Goal: Information Seeking & Learning: Learn about a topic

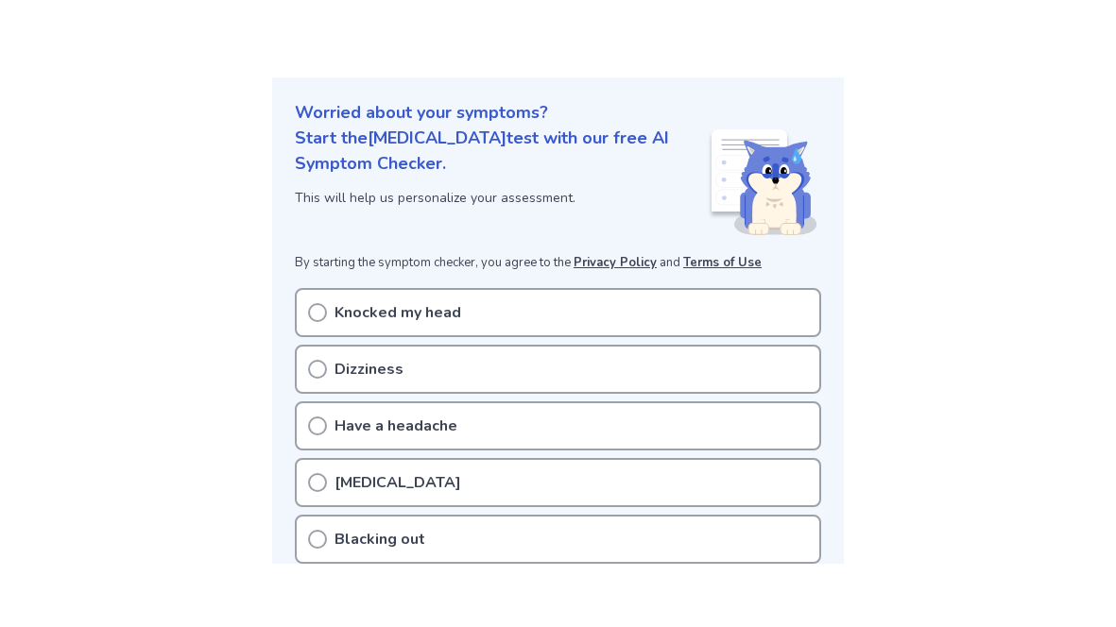
scroll to position [231, 0]
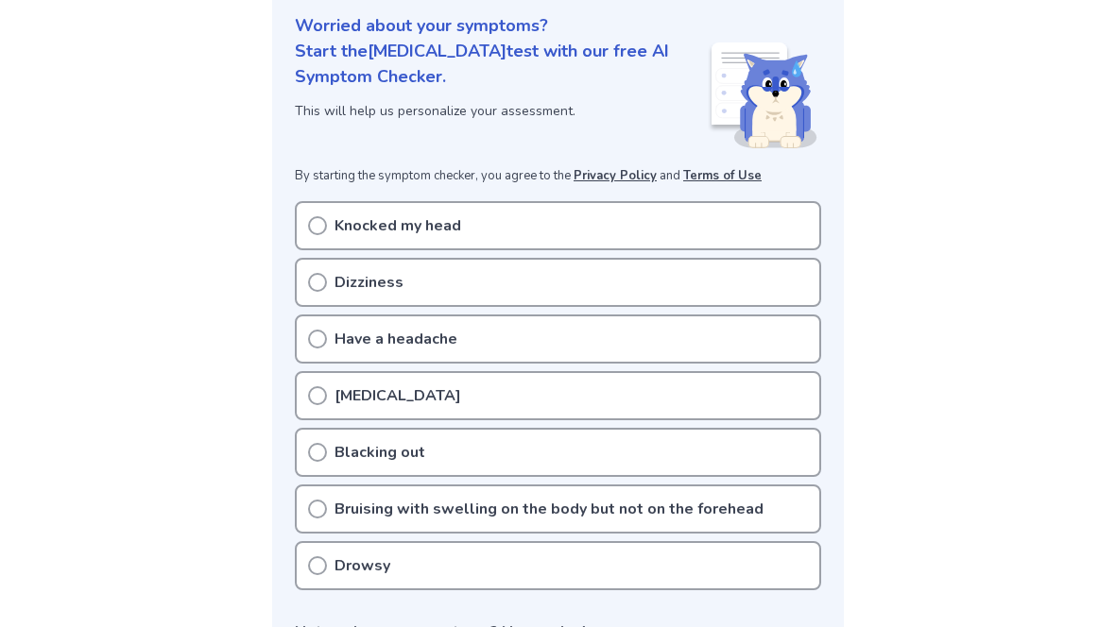
click at [320, 221] on icon at bounding box center [317, 225] width 19 height 19
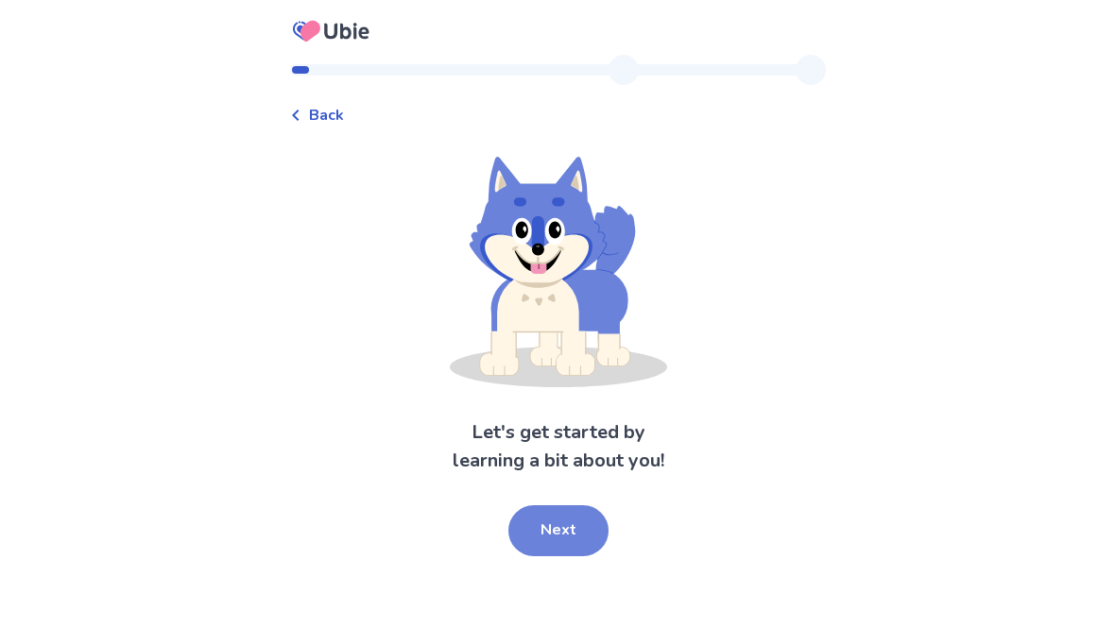
click at [548, 520] on button "Next" at bounding box center [558, 530] width 100 height 51
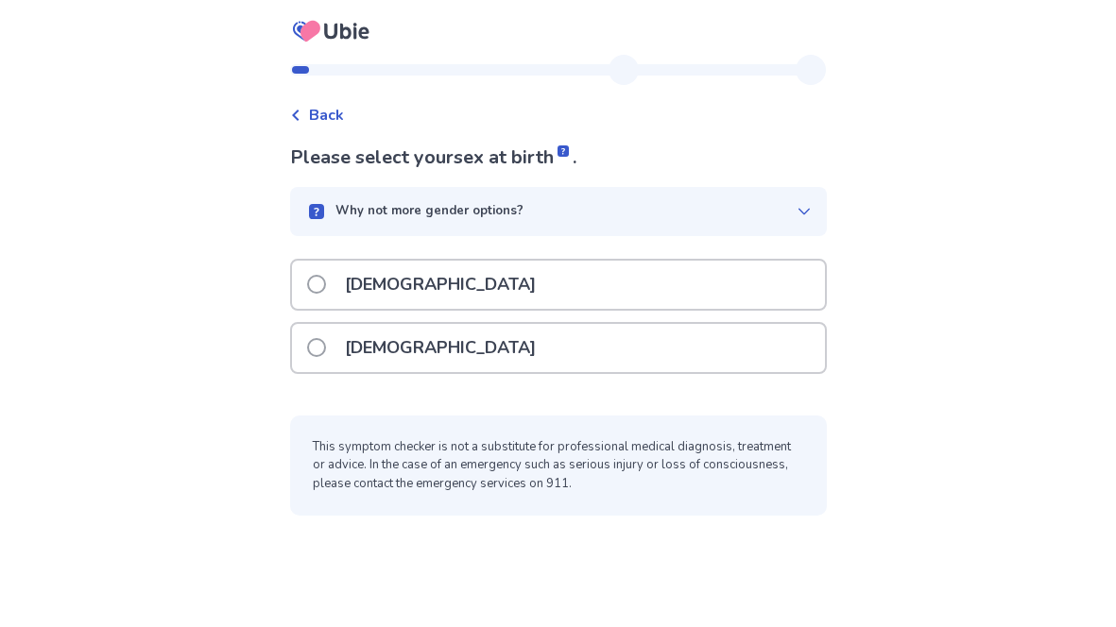
click at [766, 196] on div "Why not more gender options?" at bounding box center [558, 211] width 537 height 49
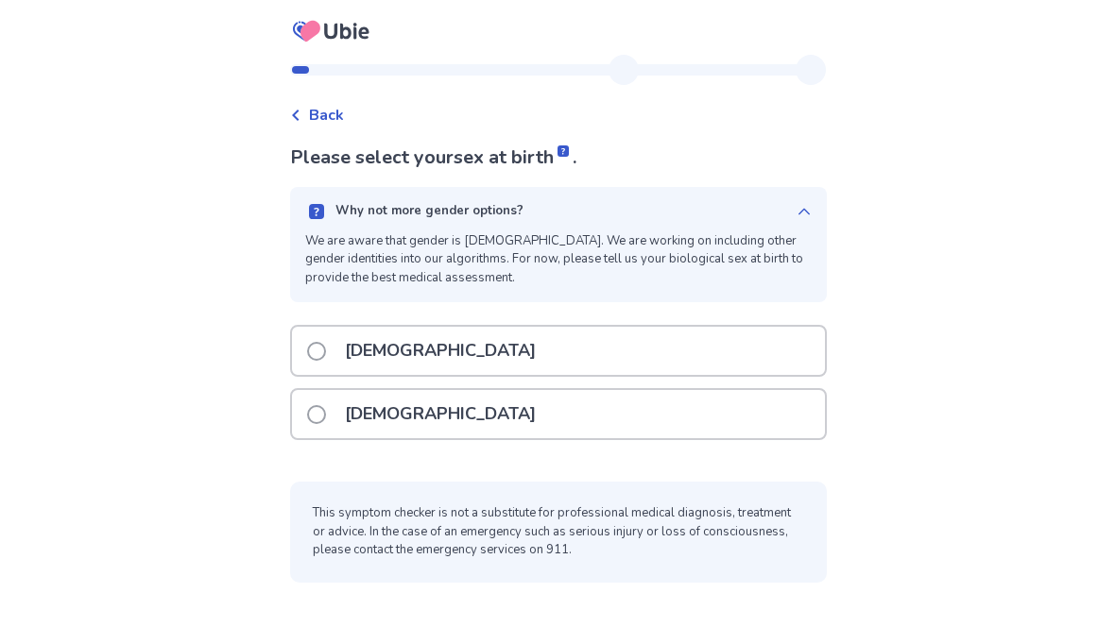
click at [771, 197] on div "Why not more gender options? We are aware that gender is non-binary. We are wor…" at bounding box center [558, 244] width 537 height 115
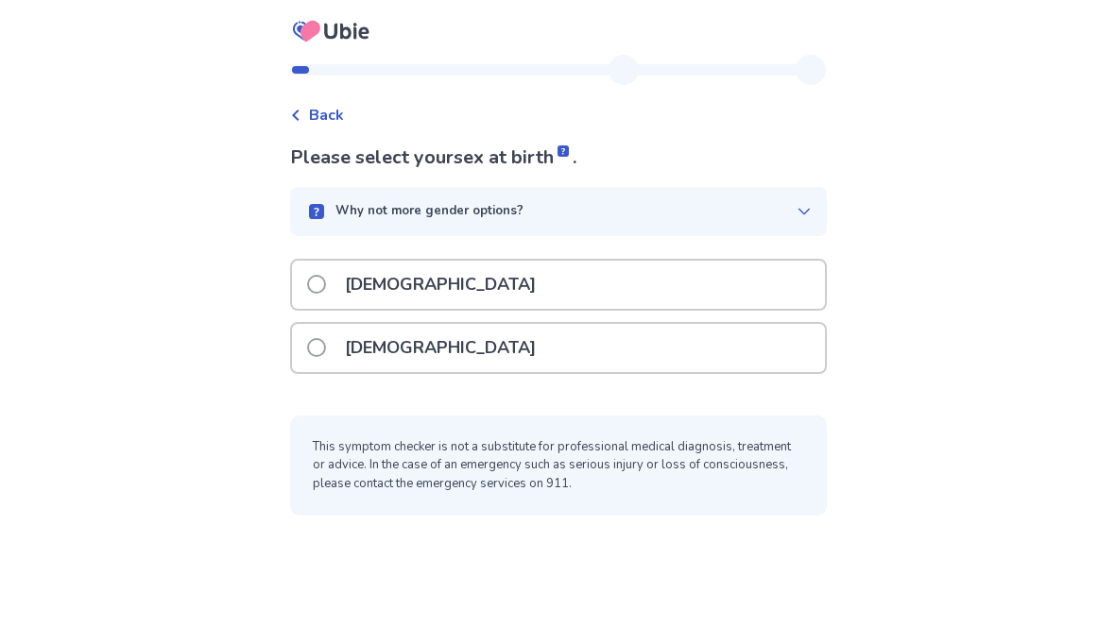
click at [428, 347] on div "Female" at bounding box center [558, 348] width 533 height 48
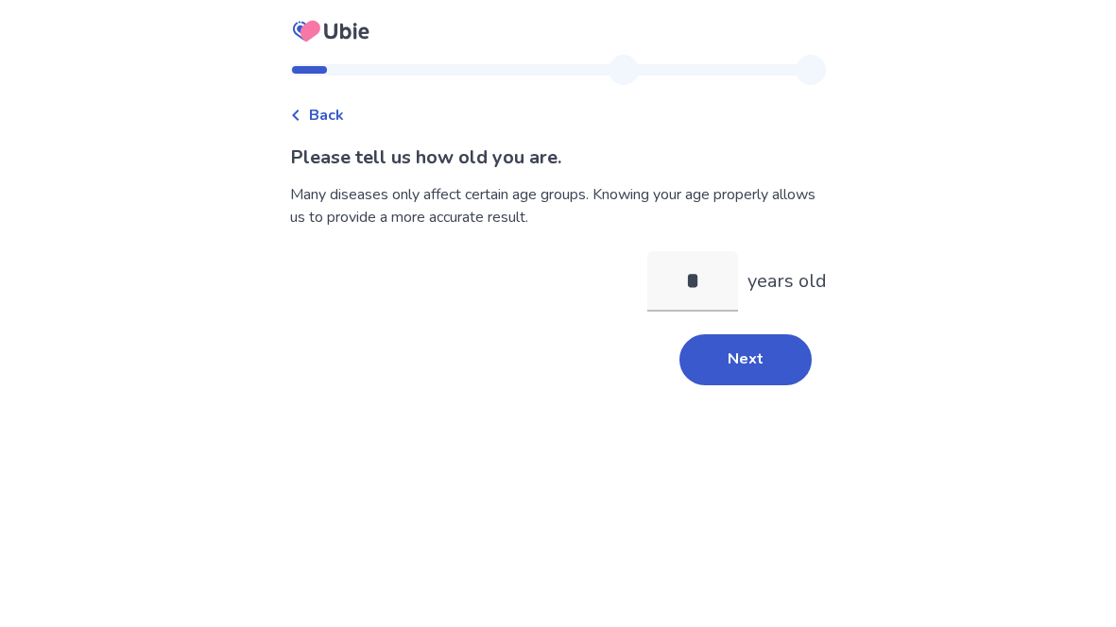
type input "**"
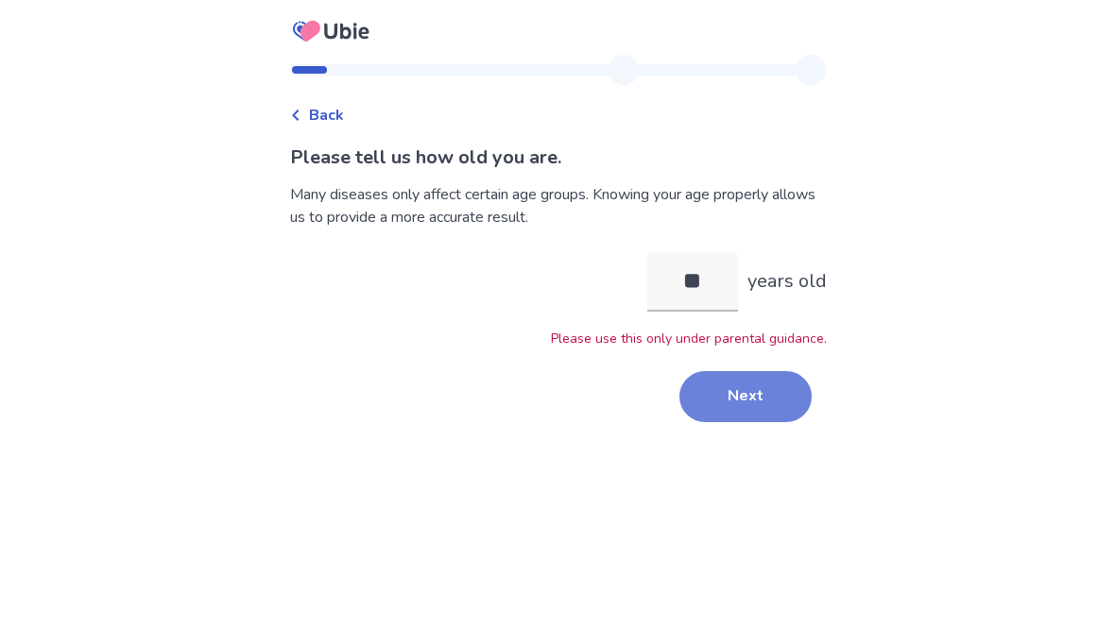
click at [709, 390] on button "Next" at bounding box center [745, 396] width 132 height 51
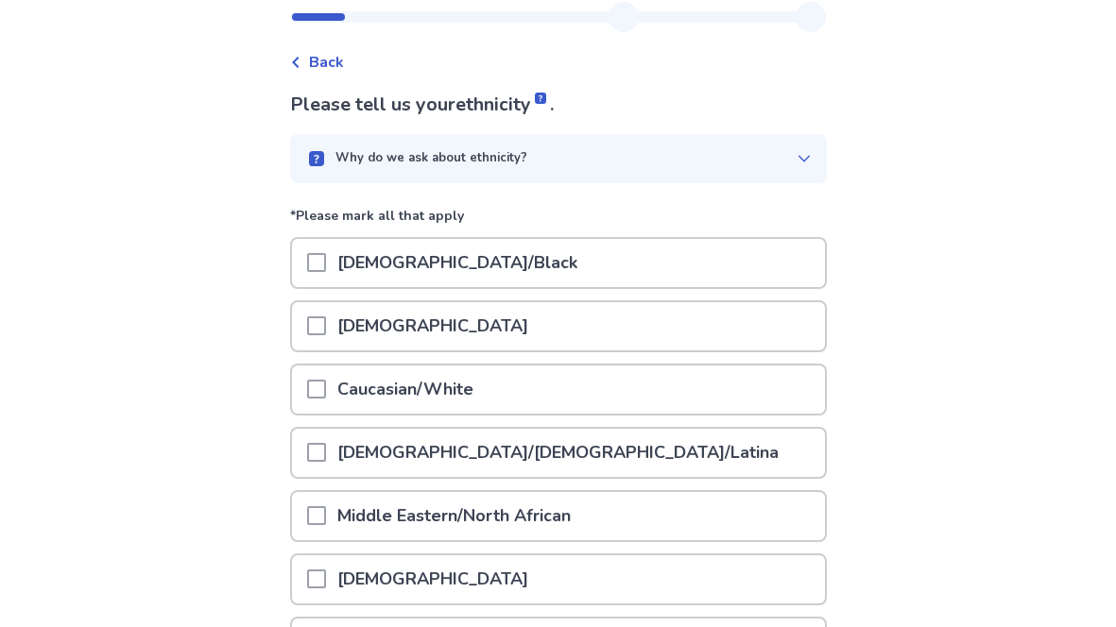
scroll to position [54, 0]
click at [675, 162] on div "Why do we ask about ethnicity?" at bounding box center [550, 157] width 491 height 19
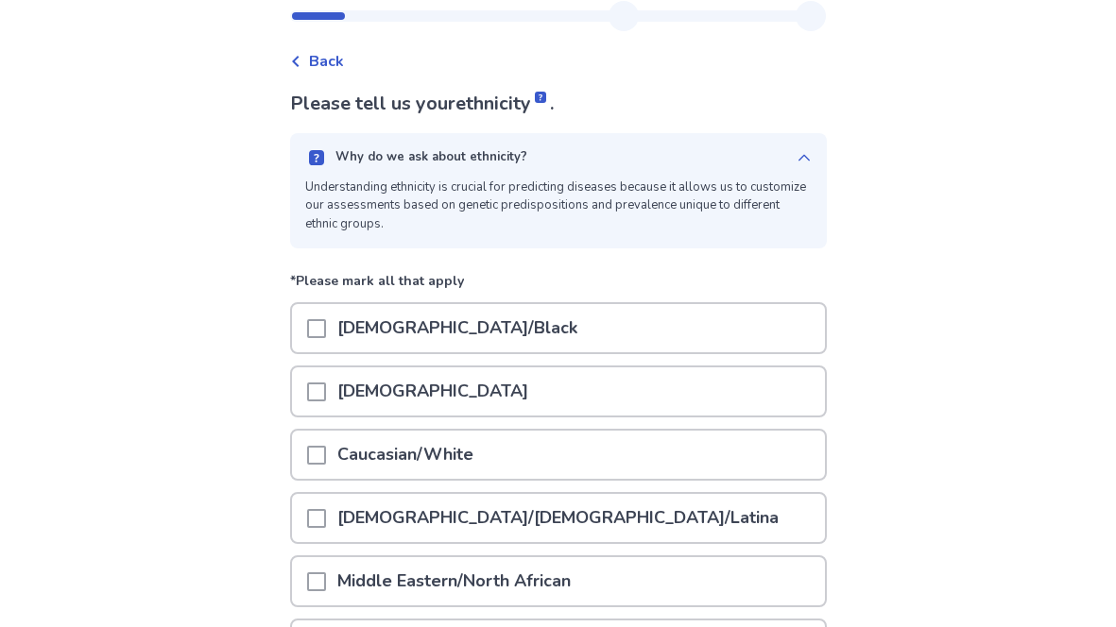
click at [710, 158] on div "Why do we ask about ethnicity?" at bounding box center [550, 157] width 491 height 19
